Goal: Complete application form: Complete application form

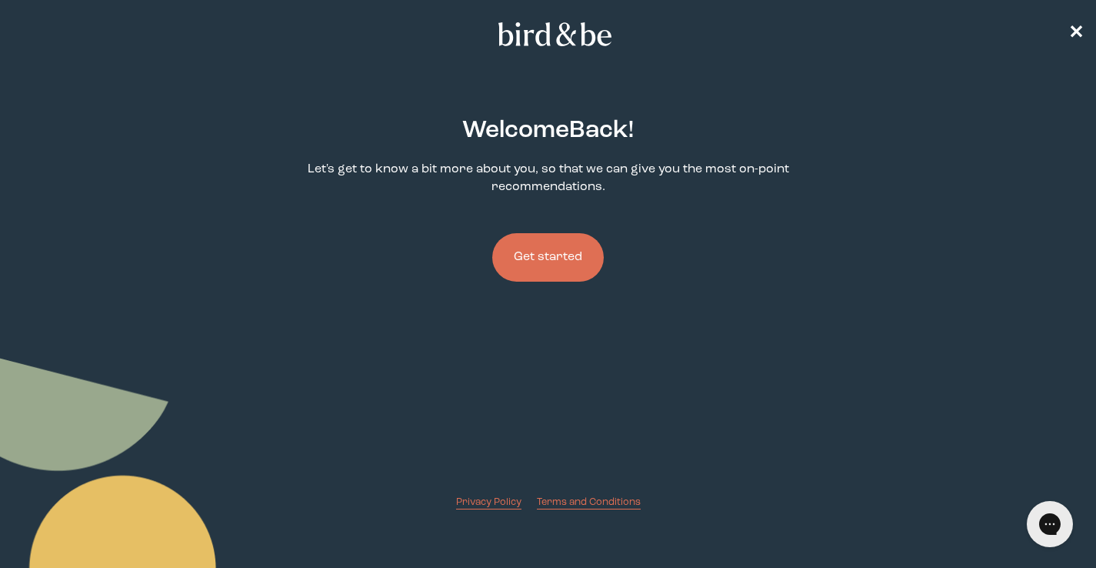
click at [584, 254] on button "Get started" at bounding box center [548, 257] width 112 height 48
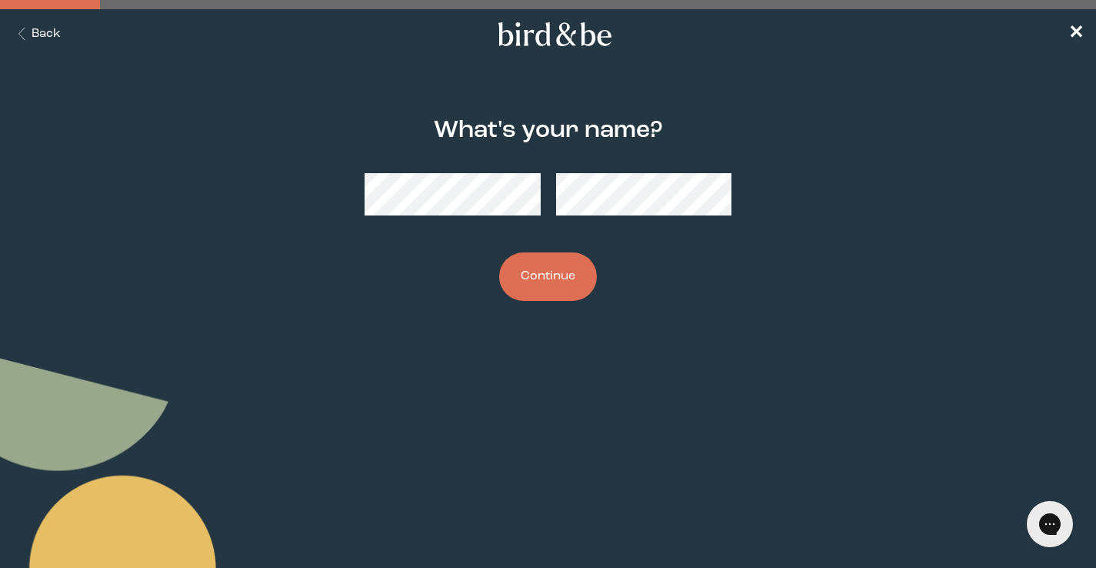
click at [578, 268] on button "Continue" at bounding box center [548, 276] width 98 height 48
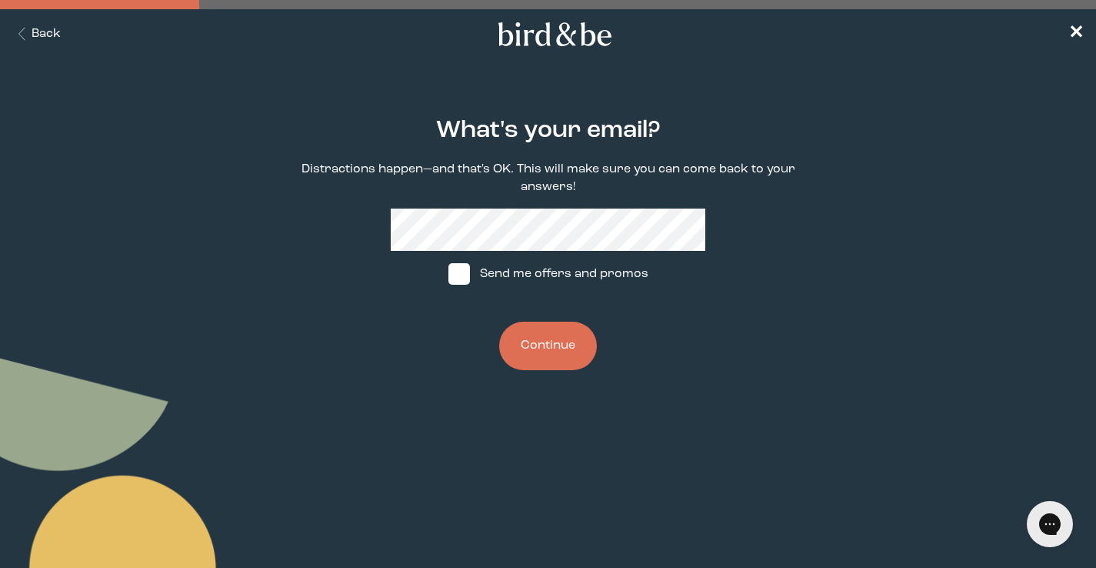
click at [547, 348] on button "Continue" at bounding box center [548, 345] width 98 height 48
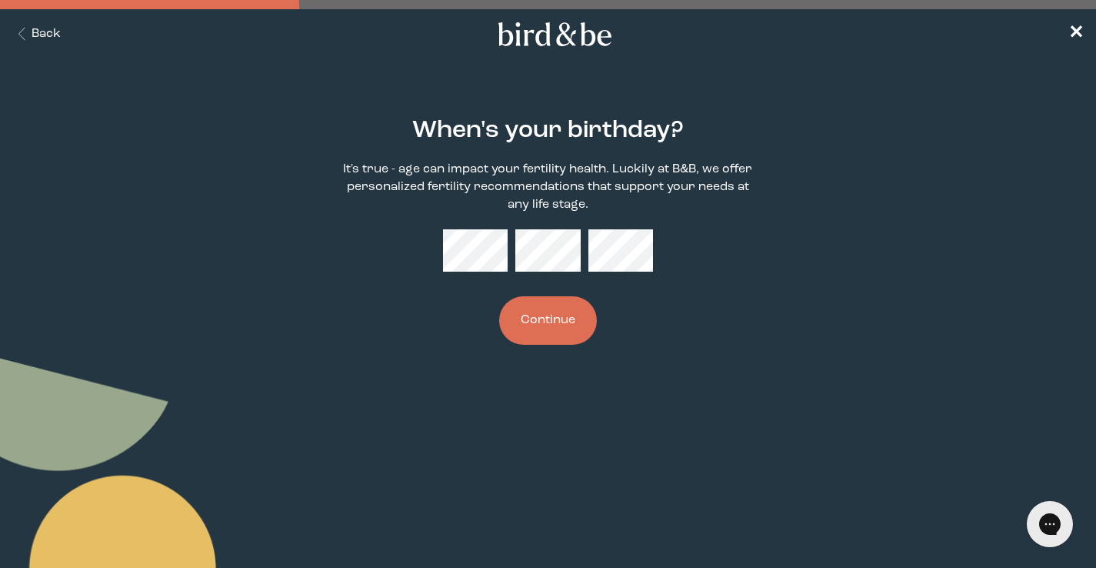
click at [553, 305] on button "Continue" at bounding box center [548, 320] width 98 height 48
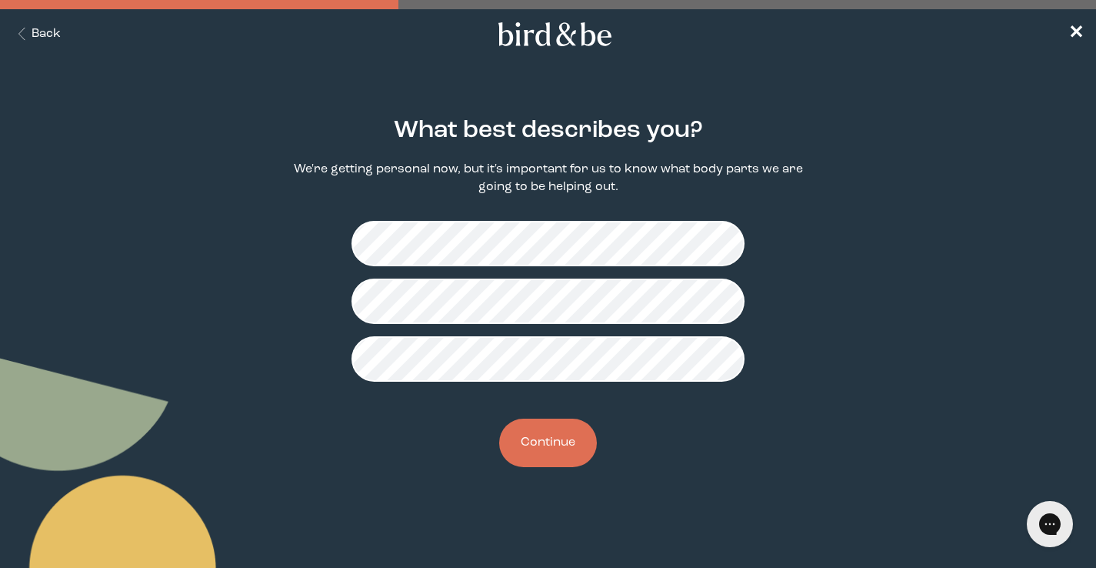
click at [553, 449] on button "Continue" at bounding box center [548, 442] width 98 height 48
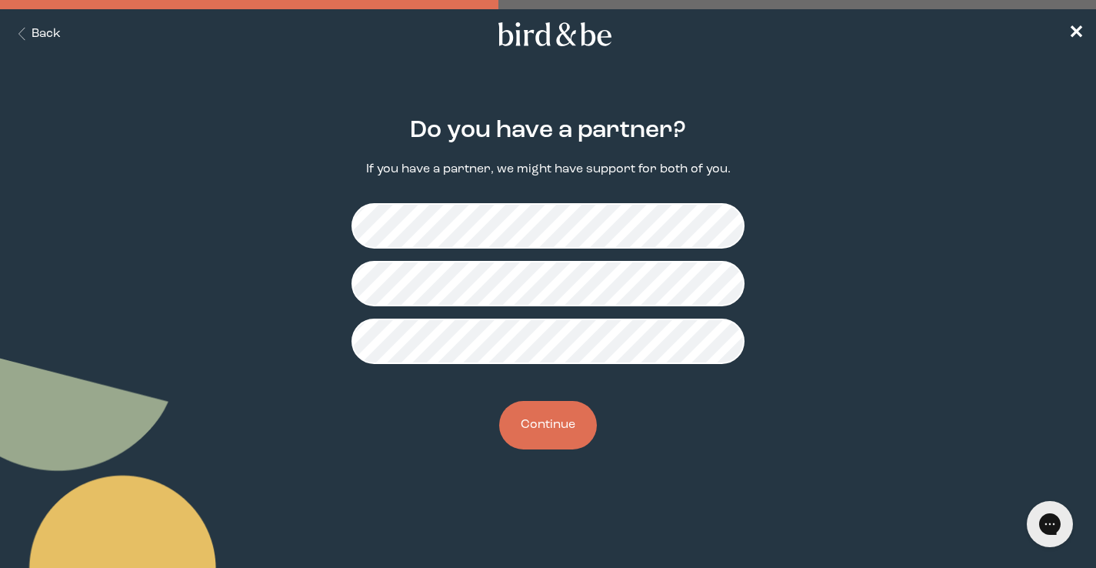
click at [551, 423] on button "Continue" at bounding box center [548, 425] width 98 height 48
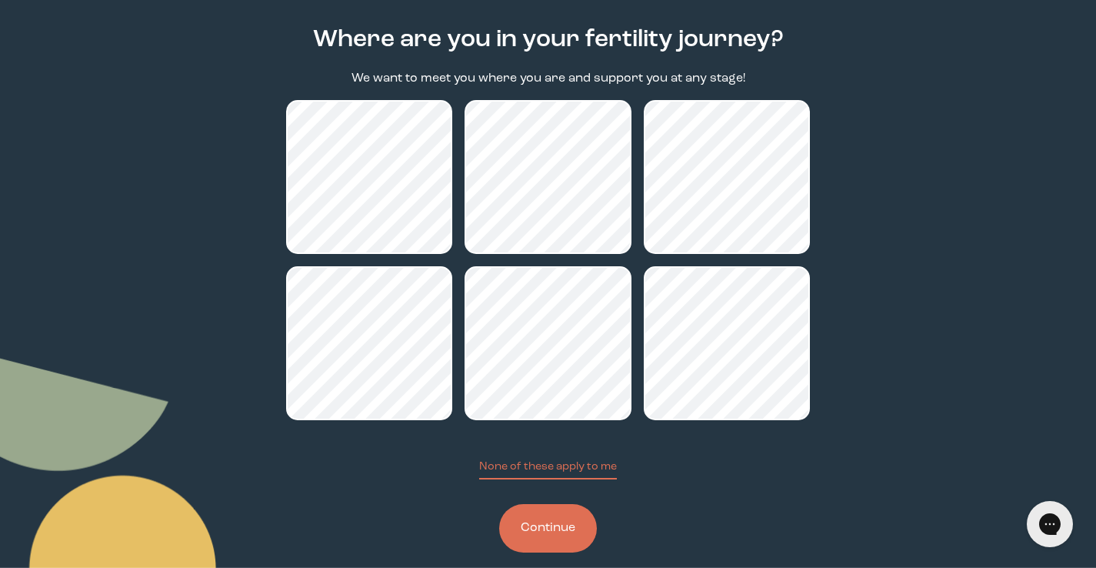
scroll to position [95, 0]
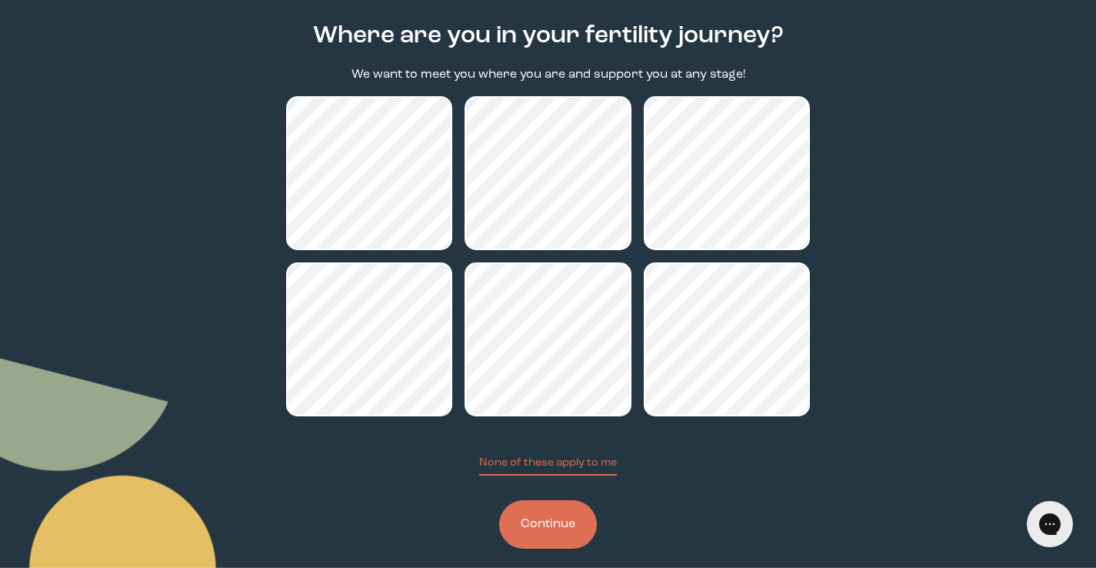
click at [548, 534] on button "Continue" at bounding box center [548, 524] width 98 height 48
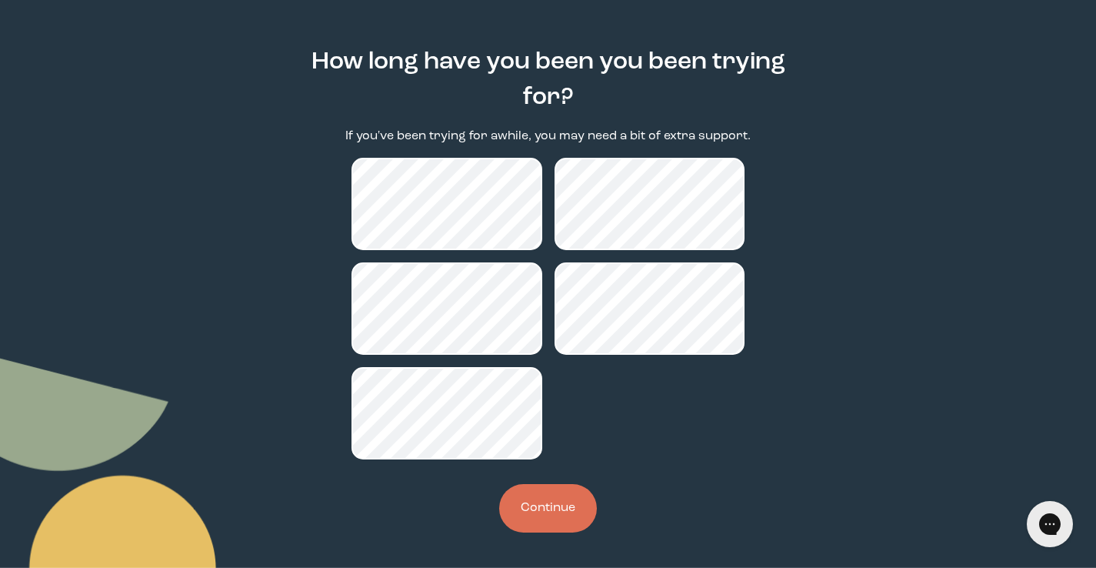
scroll to position [70, 0]
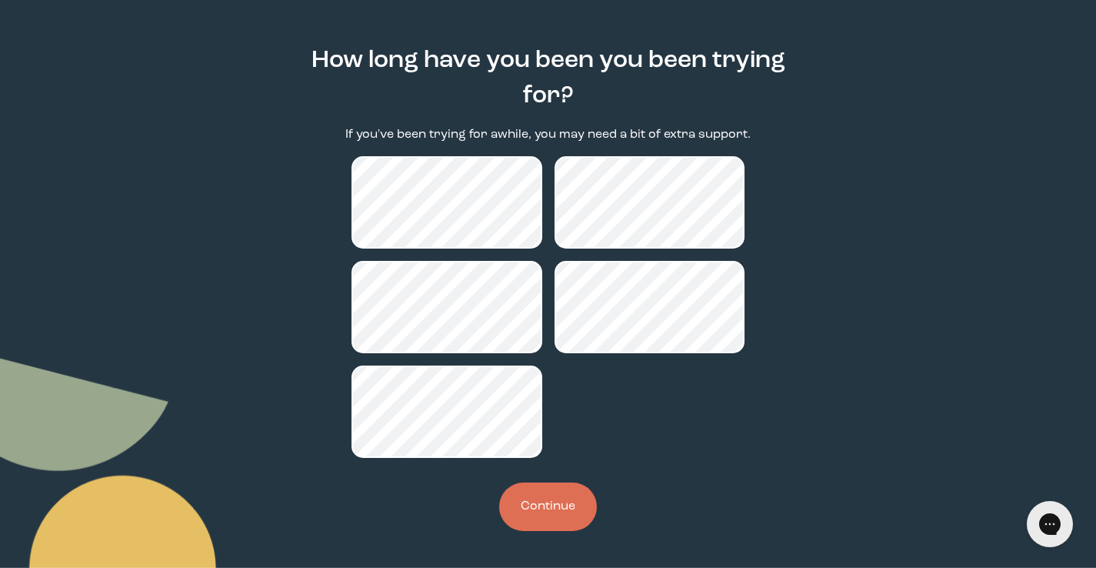
click at [561, 508] on button "Continue" at bounding box center [548, 506] width 98 height 48
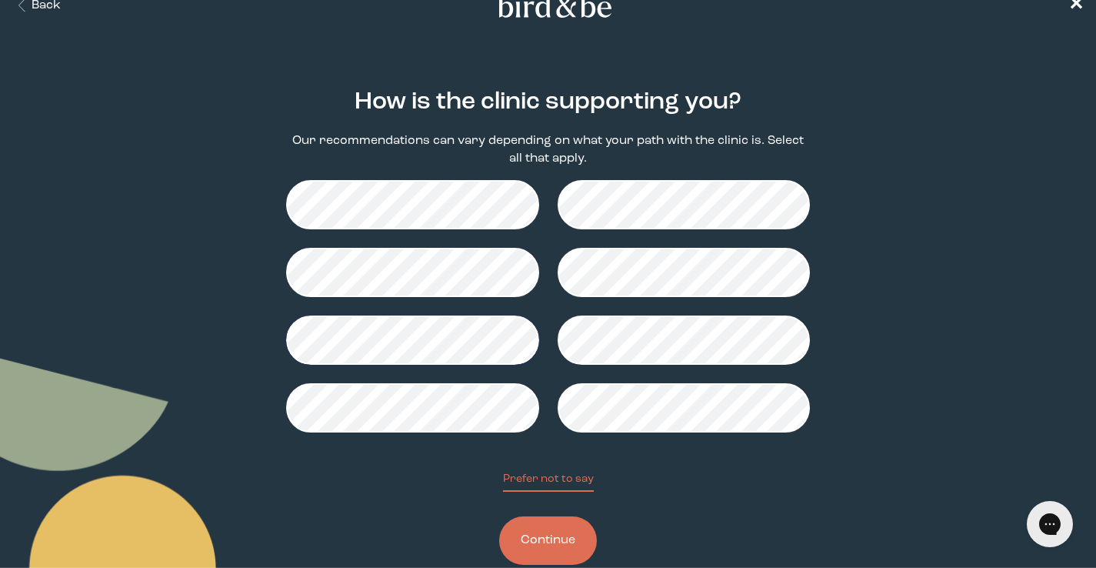
scroll to position [40, 0]
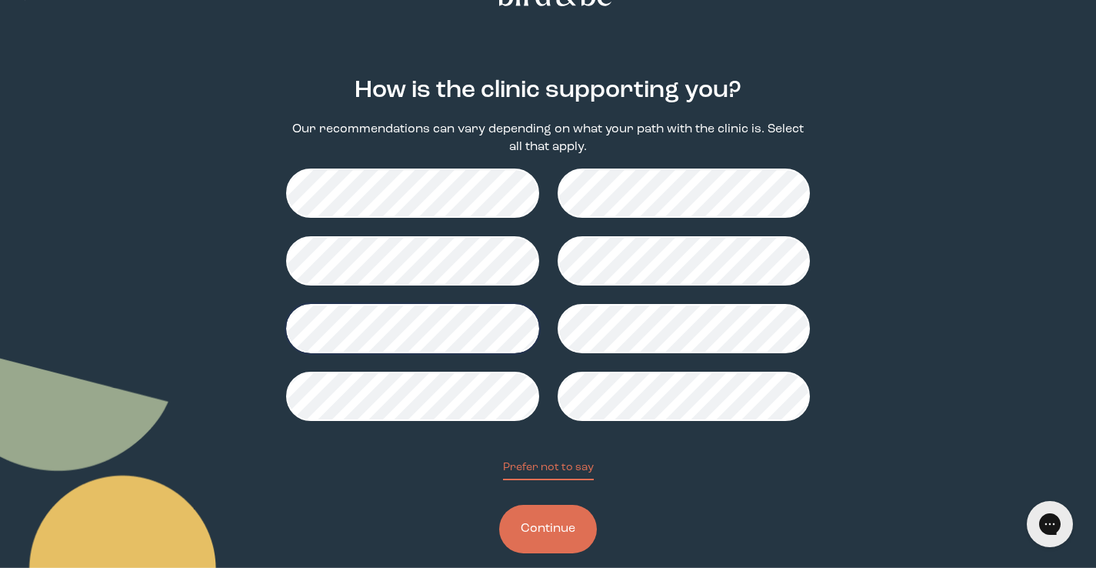
click at [539, 531] on button "Continue" at bounding box center [548, 528] width 98 height 48
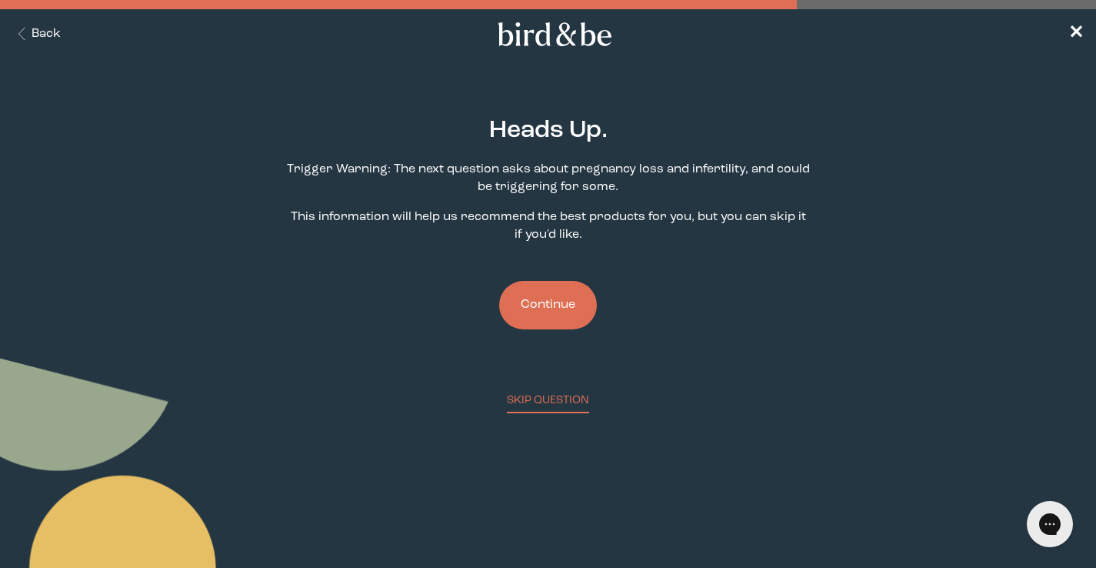
click at [563, 311] on button "Continue" at bounding box center [548, 305] width 98 height 48
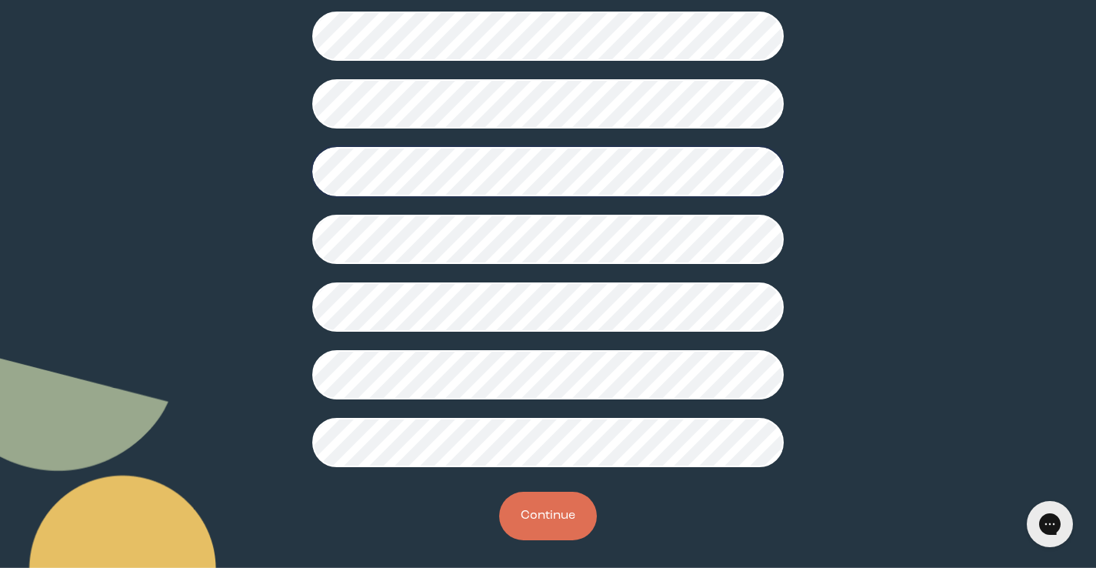
scroll to position [394, 0]
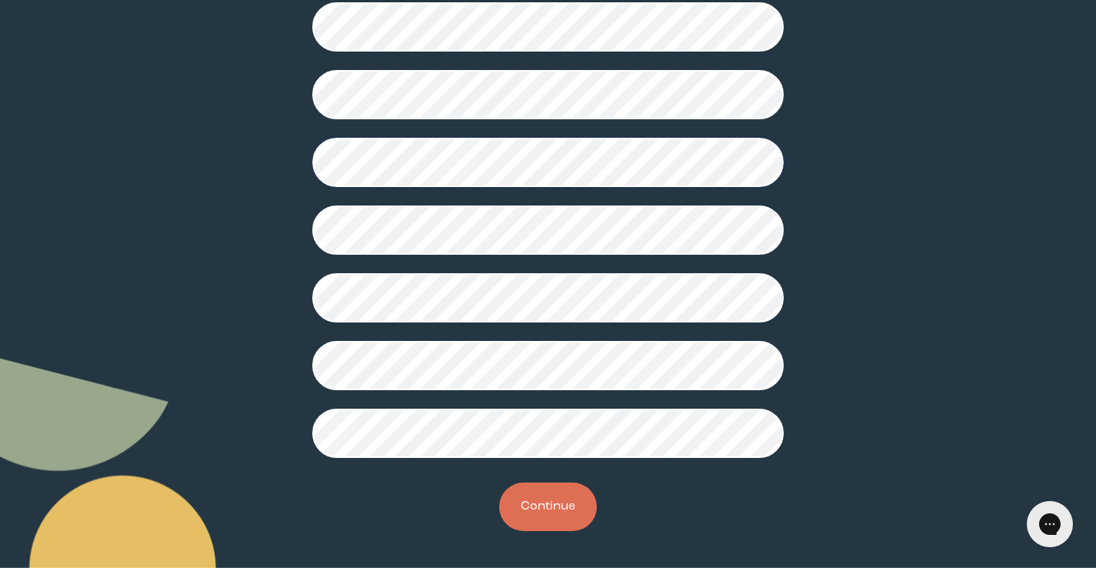
click at [526, 502] on button "Continue" at bounding box center [548, 506] width 98 height 48
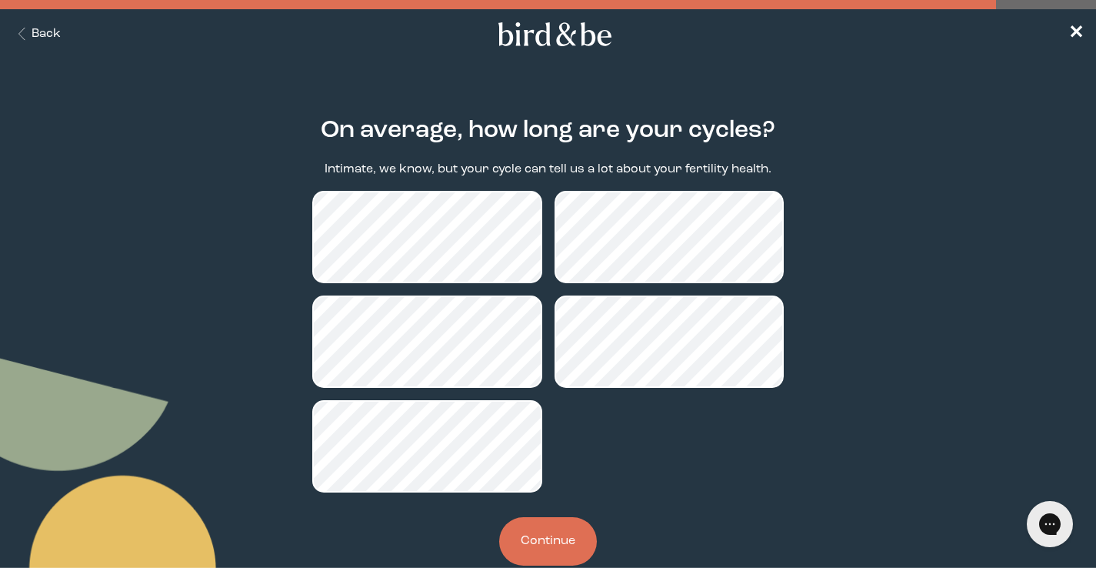
click at [557, 533] on button "Continue" at bounding box center [548, 541] width 98 height 48
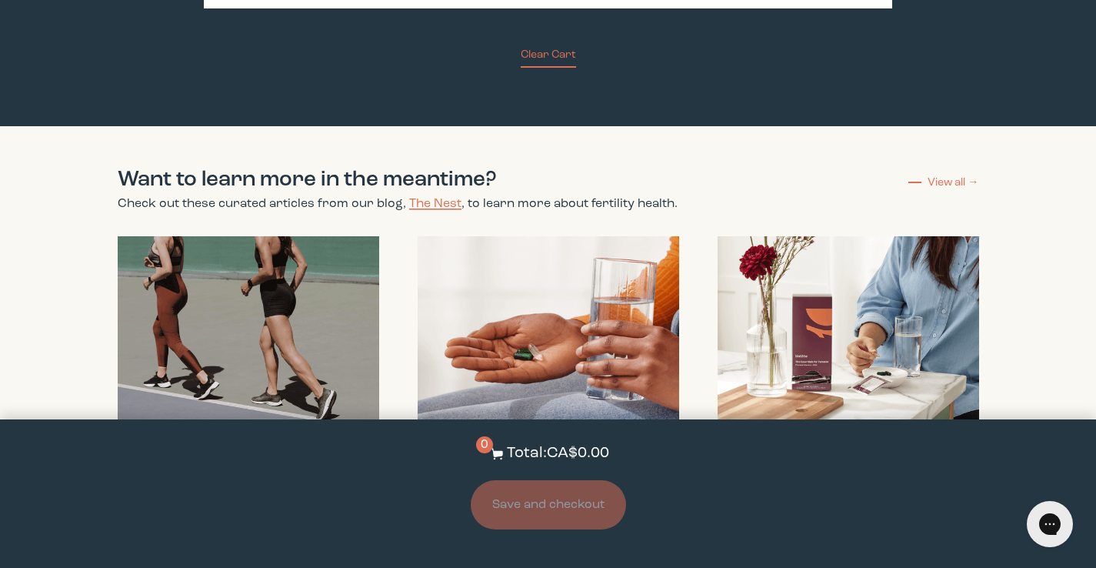
scroll to position [3157, 0]
